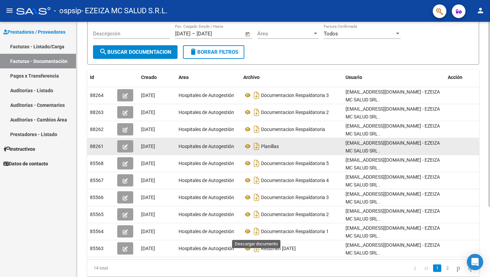
scroll to position [97, 0]
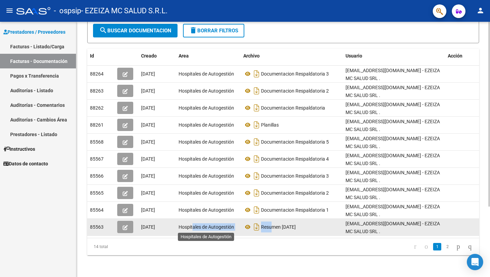
drag, startPoint x: 271, startPoint y: 228, endPoint x: 193, endPoint y: 231, distance: 78.4
click at [193, 231] on div "85563 [DATE] Hospitales de Autogestión Resumen [DATE] [EMAIL_ADDRESS][DOMAIN_NA…" at bounding box center [283, 227] width 392 height 17
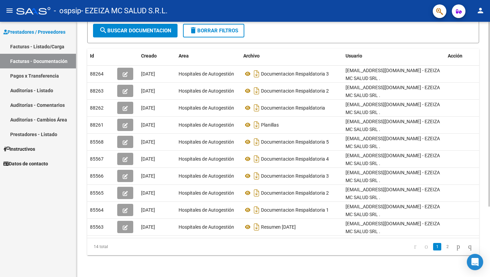
click at [240, 247] on datatable-pager "1 2" at bounding box center [322, 247] width 308 height 12
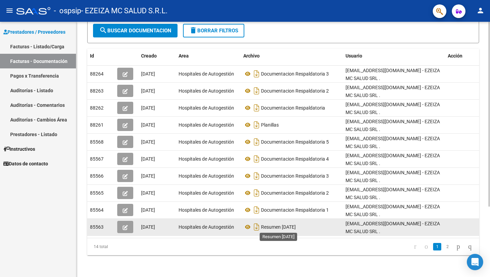
click at [278, 227] on span "Resumen [DATE]" at bounding box center [278, 226] width 35 height 5
click at [255, 228] on icon "Descargar documento" at bounding box center [256, 227] width 9 height 11
click at [443, 246] on link "2" at bounding box center [447, 246] width 8 height 7
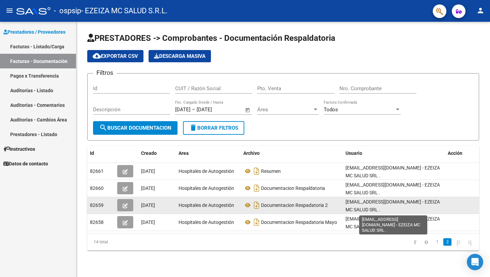
scroll to position [1, 0]
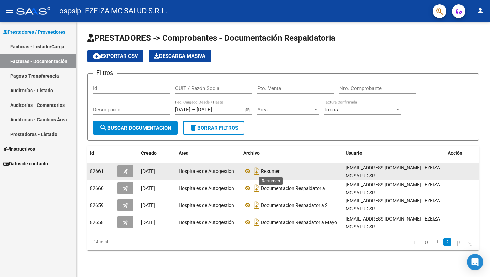
click at [268, 172] on span "Resumen" at bounding box center [271, 171] width 20 height 5
click at [255, 172] on icon "Descargar documento" at bounding box center [256, 171] width 9 height 11
click at [433, 241] on link "1" at bounding box center [437, 241] width 8 height 7
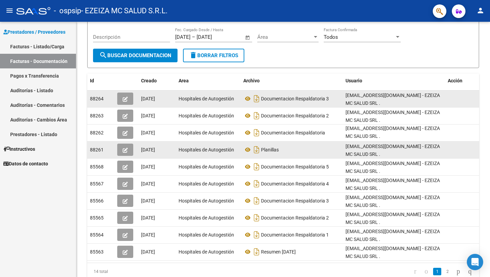
scroll to position [0, 0]
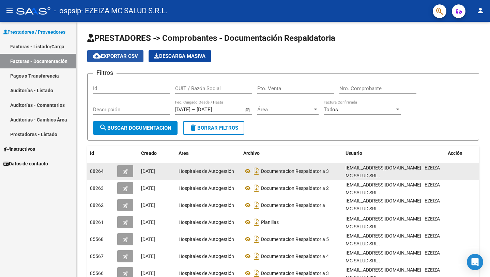
click at [122, 58] on span "cloud_download Exportar CSV" at bounding box center [115, 56] width 45 height 6
click at [252, 51] on div "cloud_download Exportar CSV Descarga Masiva" at bounding box center [283, 56] width 392 height 12
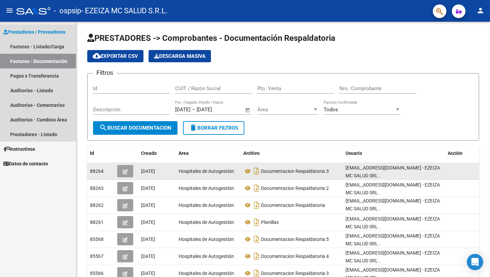
click at [34, 35] on span "Prestadores / Proveedores" at bounding box center [34, 31] width 62 height 7
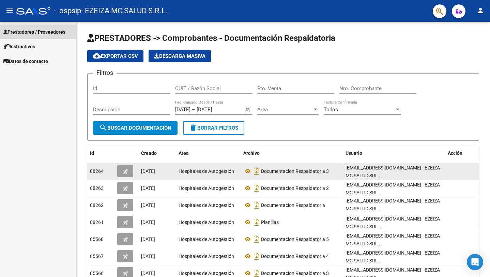
click at [32, 36] on link "Prestadores / Proveedores" at bounding box center [38, 32] width 76 height 15
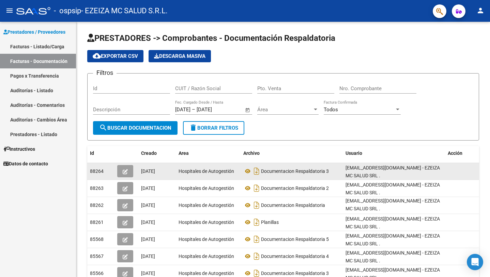
click at [34, 49] on link "Facturas - Listado/Carga" at bounding box center [38, 46] width 76 height 15
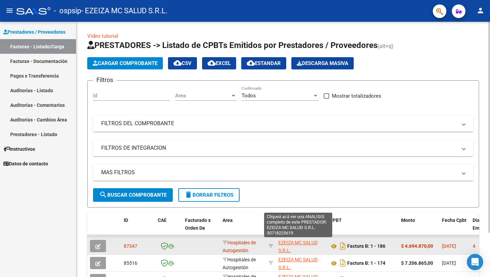
scroll to position [0, 170]
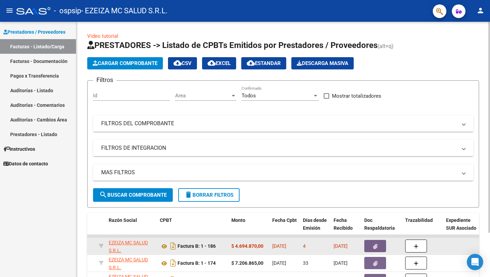
click at [370, 246] on button "button" at bounding box center [375, 246] width 22 height 12
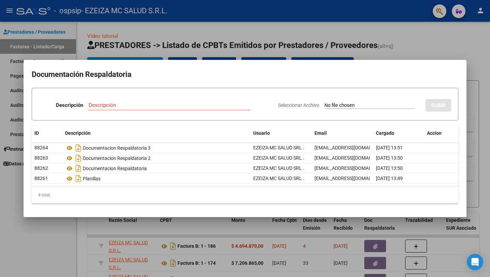
click at [327, 103] on input "Seleccionar Archivo" at bounding box center [369, 106] width 90 height 6
click at [394, 41] on div at bounding box center [245, 138] width 490 height 277
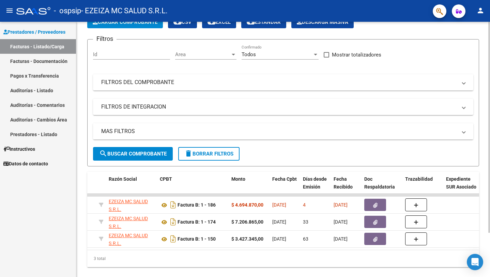
scroll to position [53, 0]
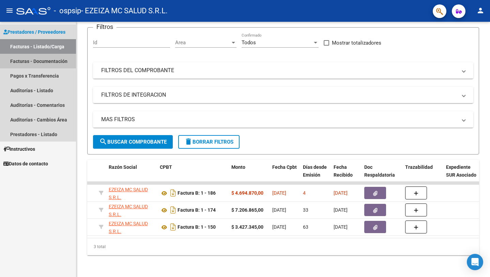
click at [48, 63] on link "Facturas - Documentación" at bounding box center [38, 61] width 76 height 15
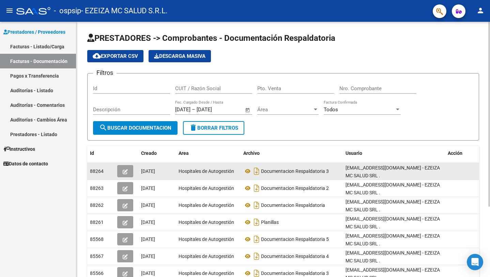
click at [128, 170] on button "button" at bounding box center [125, 171] width 16 height 12
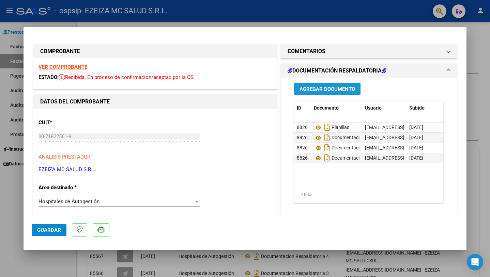
click at [337, 89] on span "Agregar Documento" at bounding box center [327, 89] width 56 height 6
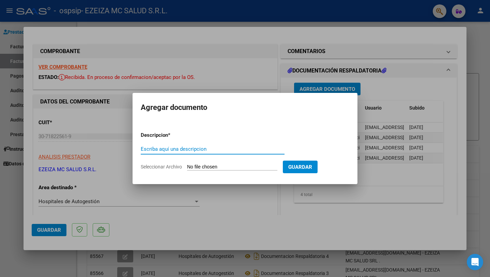
click at [203, 148] on input "Escriba aquí una descripcion" at bounding box center [213, 149] width 144 height 6
type input "r"
type input "RESUMEN JULIO"
click at [226, 165] on input "Seleccionar Archivo" at bounding box center [232, 167] width 90 height 6
click at [211, 170] on input "Seleccionar Archivo" at bounding box center [232, 167] width 90 height 6
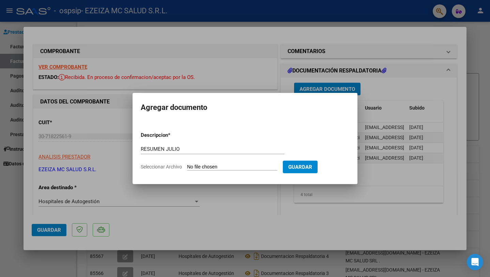
type input "C:\fakepath\OSPSIP RESUMEN 2025 final (2).xlsx"
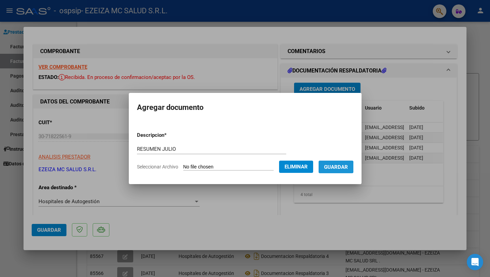
click at [339, 167] on span "Guardar" at bounding box center [336, 167] width 24 height 6
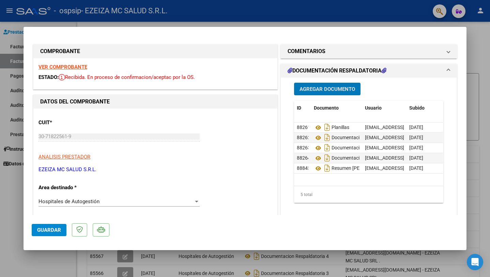
click at [47, 230] on span "Guardar" at bounding box center [49, 230] width 24 height 6
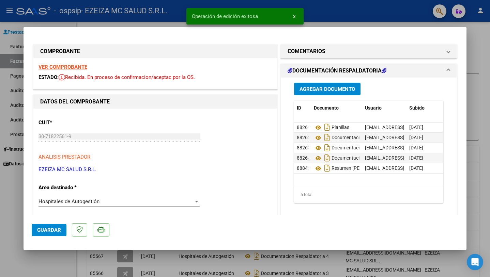
click at [7, 216] on div at bounding box center [245, 138] width 490 height 277
type input "$ 0,00"
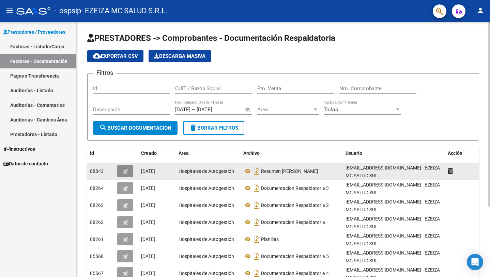
click at [126, 174] on button "button" at bounding box center [125, 171] width 16 height 12
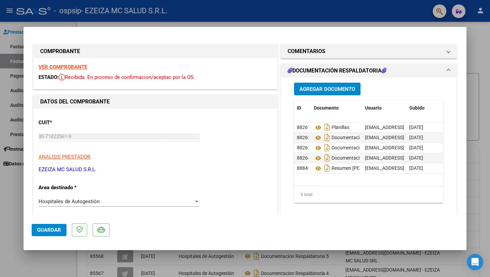
click at [487, 199] on div at bounding box center [245, 138] width 490 height 277
type input "$ 0,00"
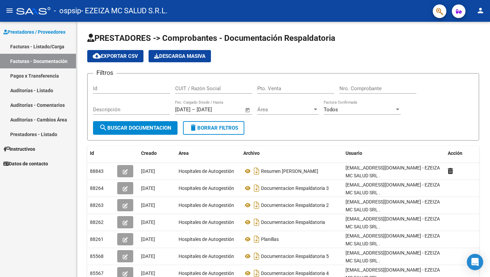
click at [27, 11] on div at bounding box center [33, 10] width 34 height 7
